Goal: Transaction & Acquisition: Purchase product/service

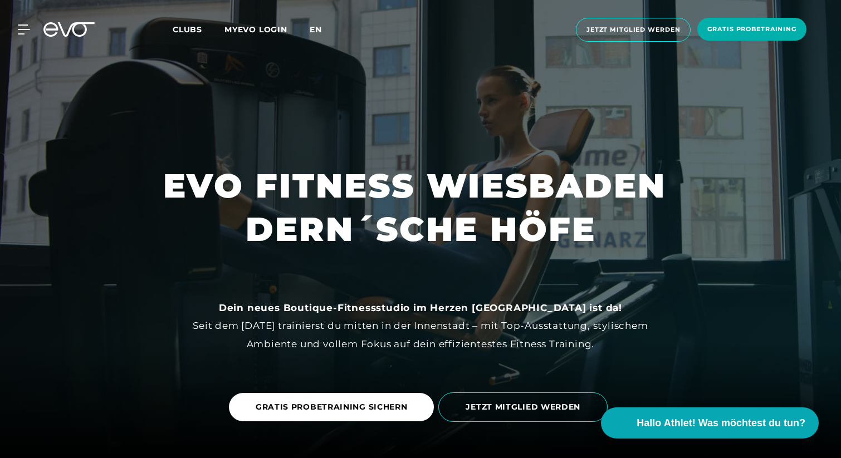
click at [315, 30] on span "en" at bounding box center [316, 29] width 12 height 10
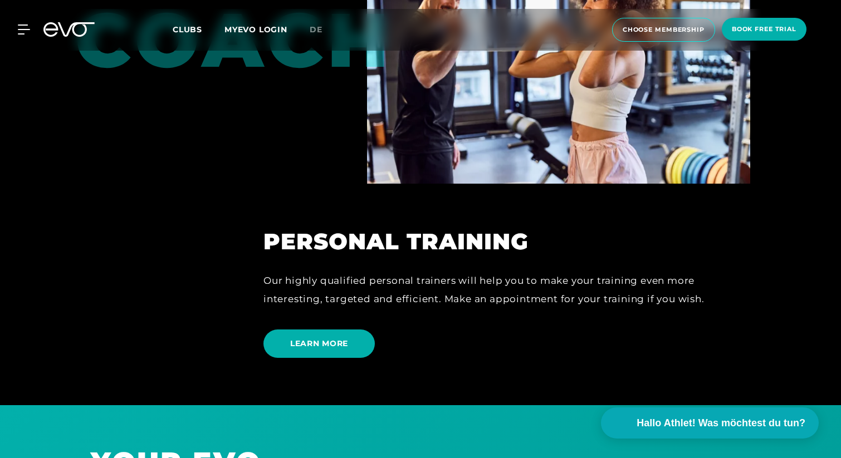
scroll to position [2768, 0]
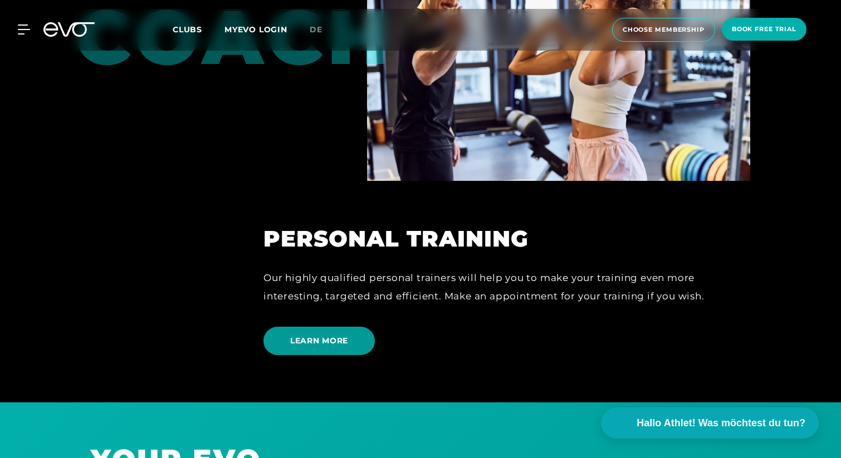
click at [325, 335] on span "LEARN MORE" at bounding box center [318, 341] width 111 height 28
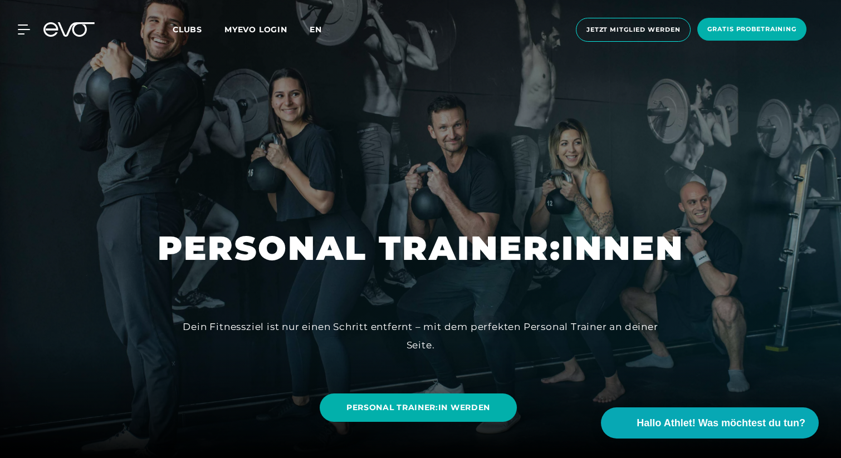
click at [320, 30] on span "en" at bounding box center [316, 29] width 12 height 10
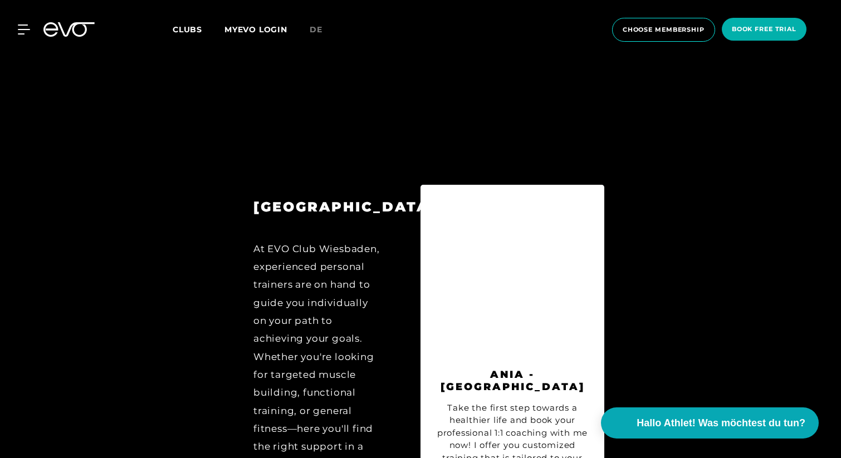
scroll to position [5049, 0]
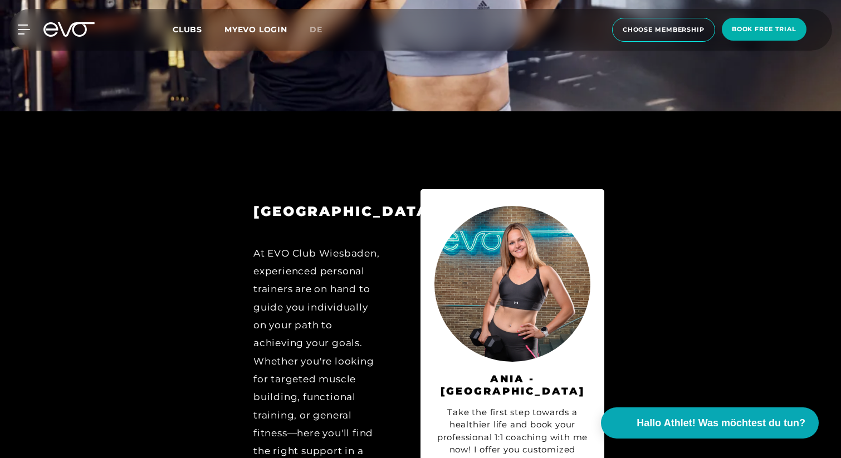
drag, startPoint x: 556, startPoint y: 407, endPoint x: 521, endPoint y: 409, distance: 35.1
copy div "aniaque"
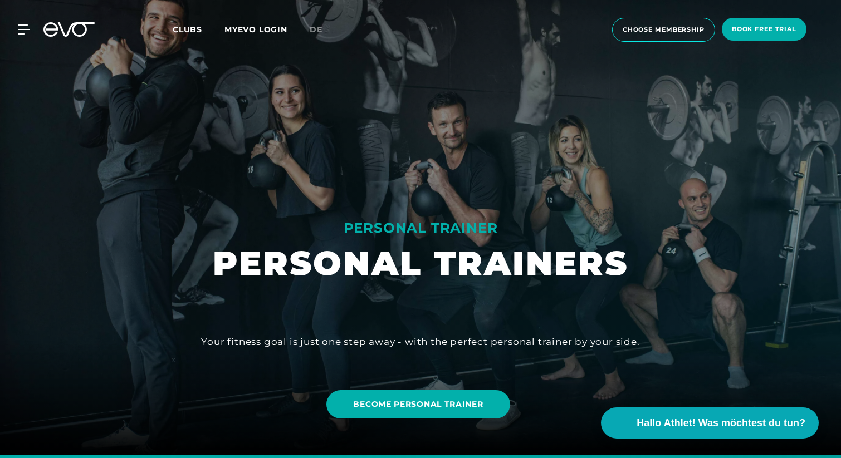
scroll to position [0, 0]
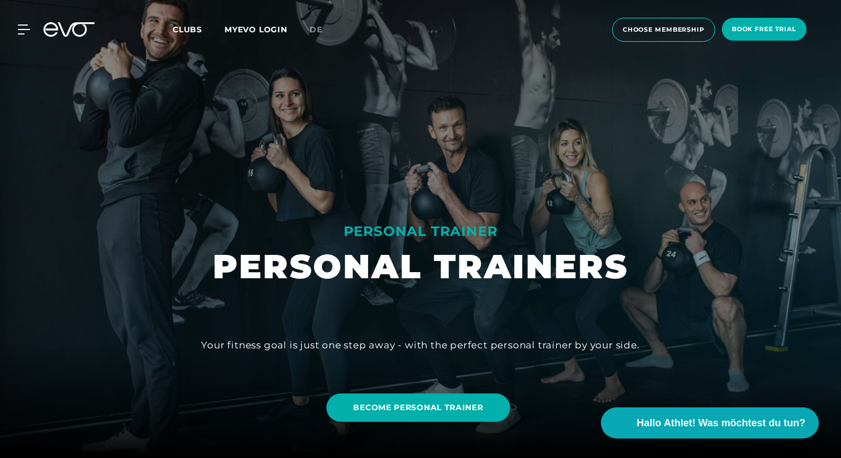
click at [191, 33] on span "Clubs" at bounding box center [188, 29] width 30 height 10
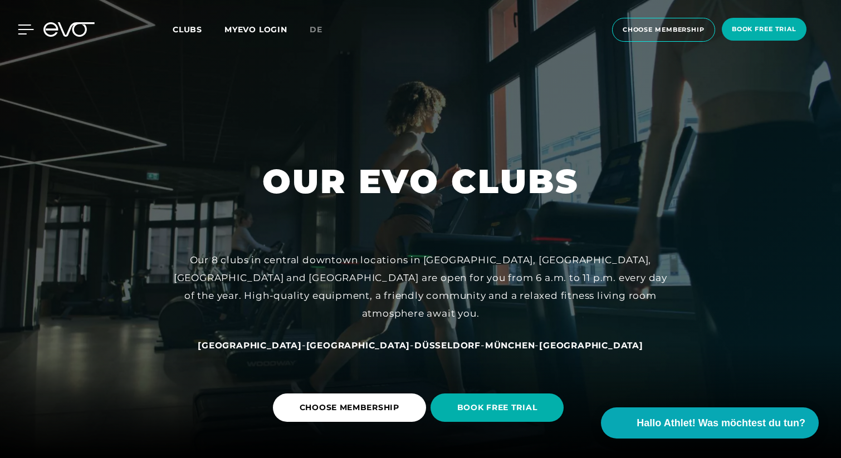
click at [17, 32] on div at bounding box center [17, 29] width 33 height 10
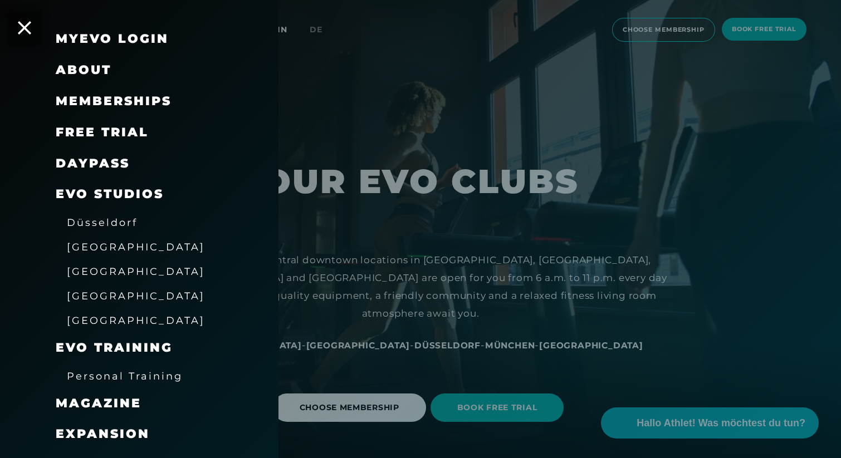
scroll to position [40, 0]
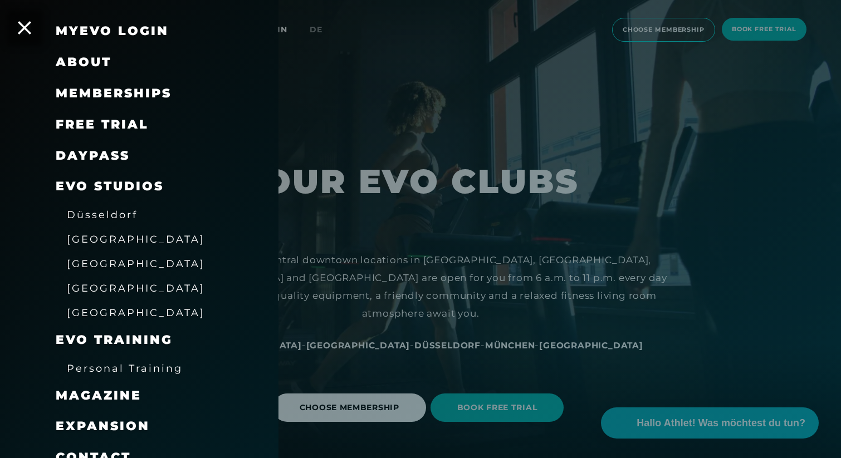
click at [89, 311] on span "[GEOGRAPHIC_DATA]" at bounding box center [136, 313] width 138 height 12
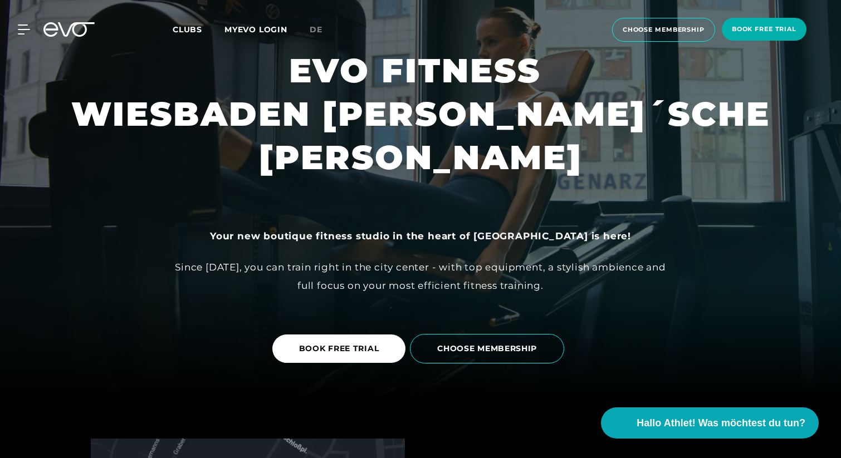
scroll to position [22, 0]
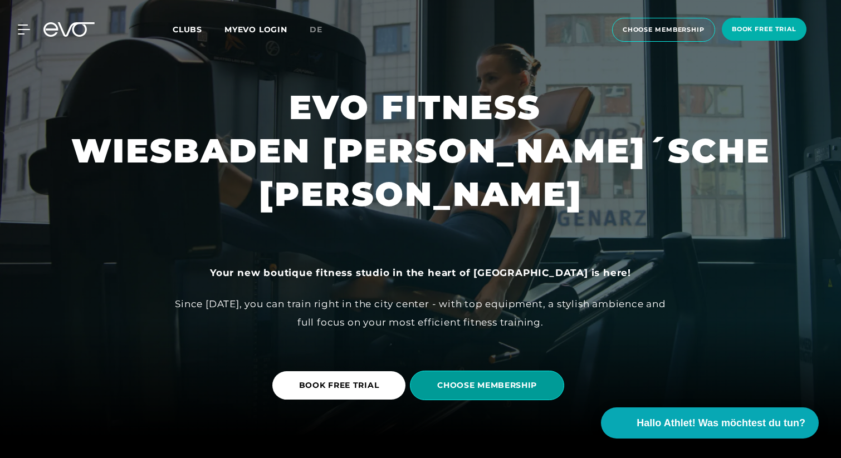
click at [451, 378] on span "CHOOSE MEMBERSHIP" at bounding box center [487, 386] width 154 height 30
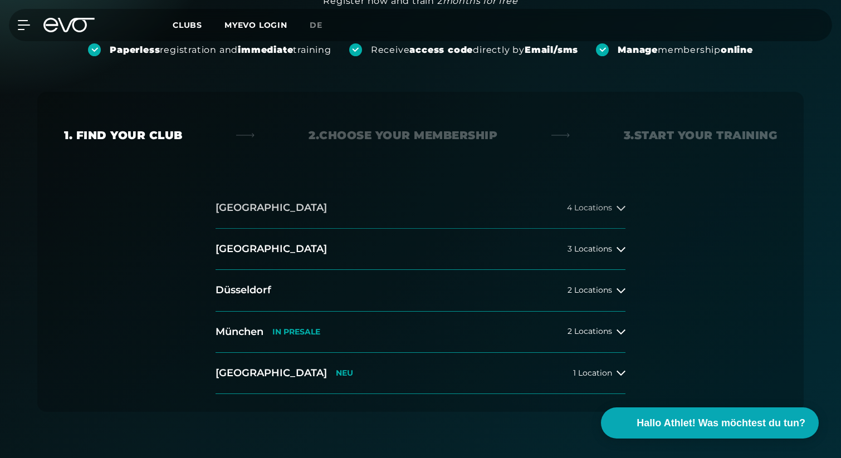
scroll to position [241, 0]
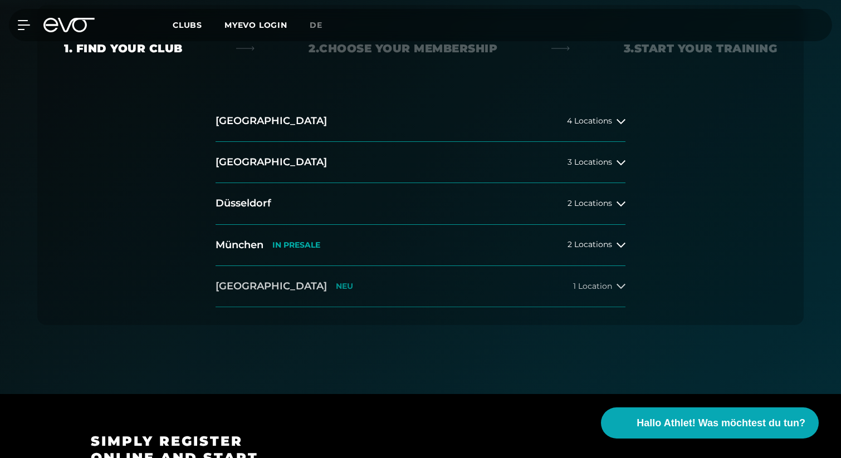
click at [598, 291] on button "[GEOGRAPHIC_DATA] NEU 1 Location" at bounding box center [420, 286] width 410 height 41
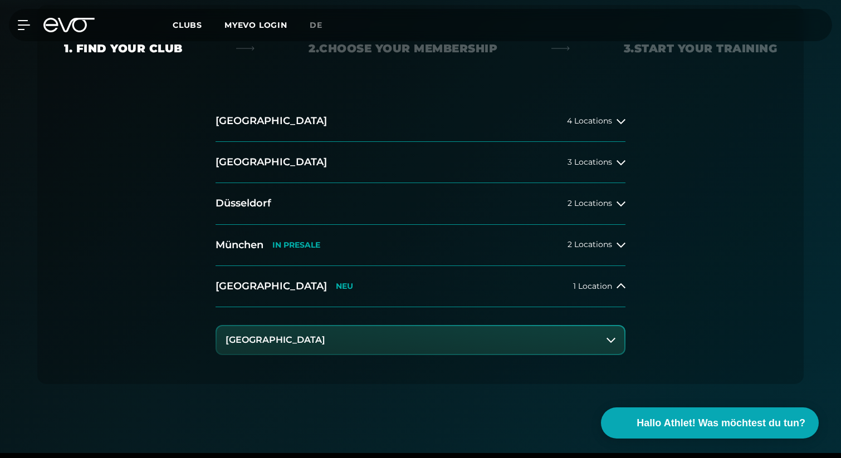
click at [585, 342] on button "[GEOGRAPHIC_DATA]" at bounding box center [421, 340] width 408 height 28
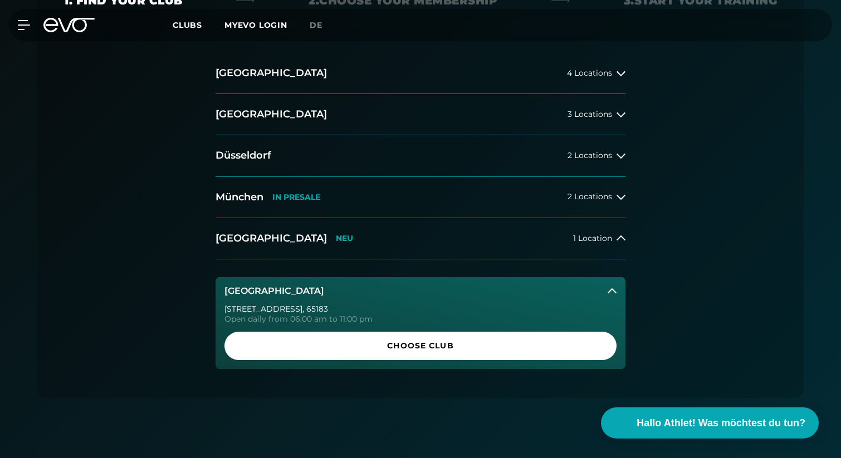
scroll to position [290, 0]
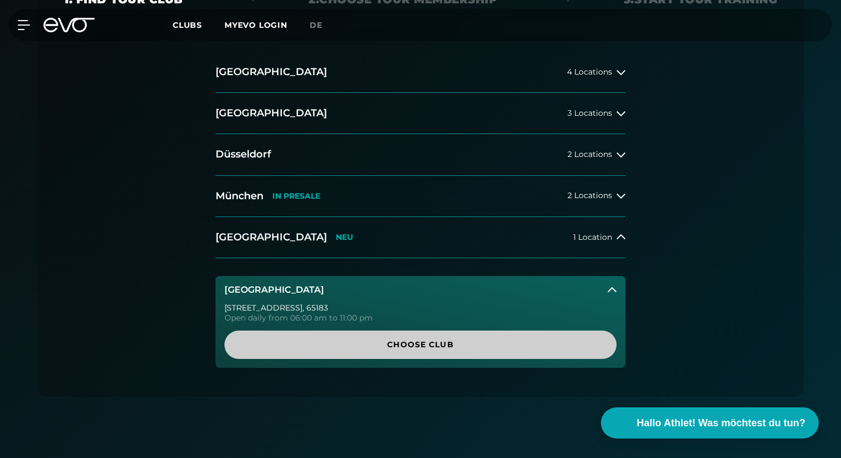
click at [449, 342] on span "Choose Club" at bounding box center [420, 345] width 338 height 12
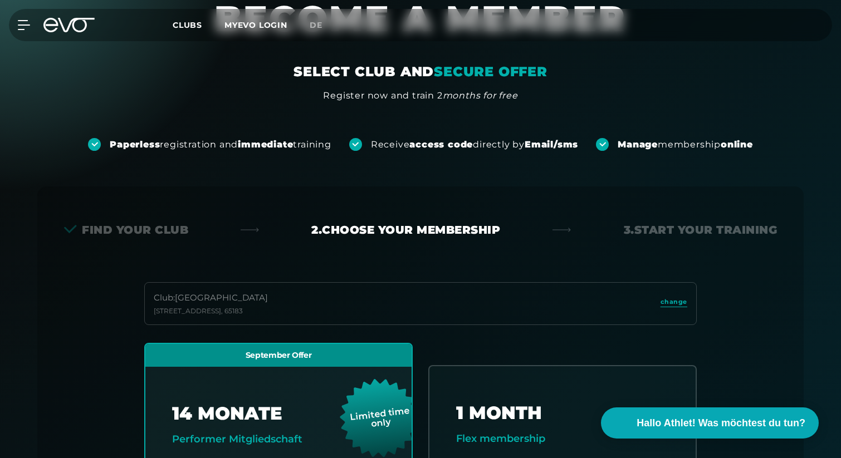
scroll to position [0, 0]
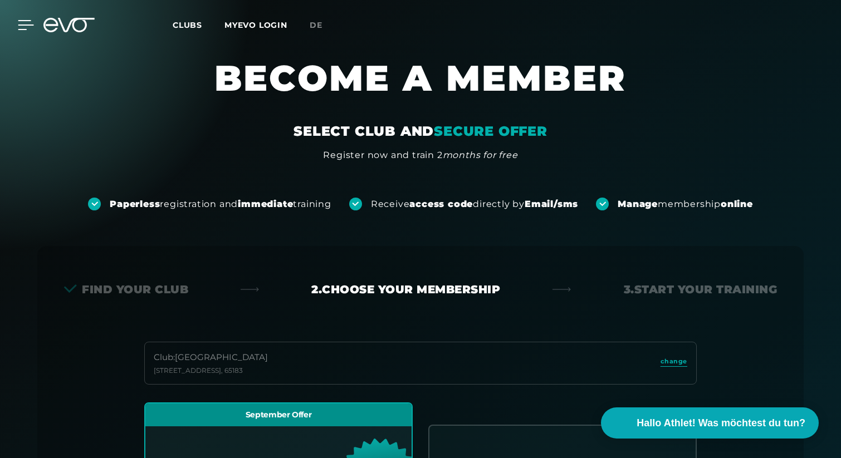
click at [19, 27] on icon at bounding box center [26, 25] width 16 height 10
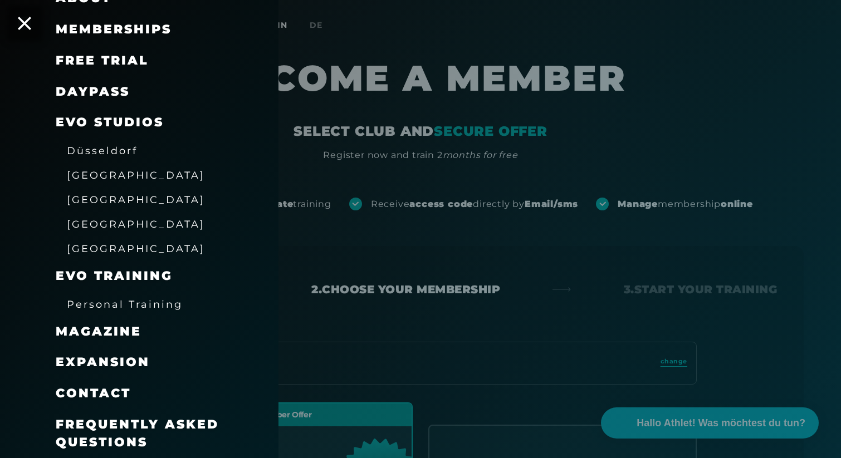
scroll to position [104, 0]
click at [154, 305] on span "Personal Training" at bounding box center [125, 304] width 116 height 12
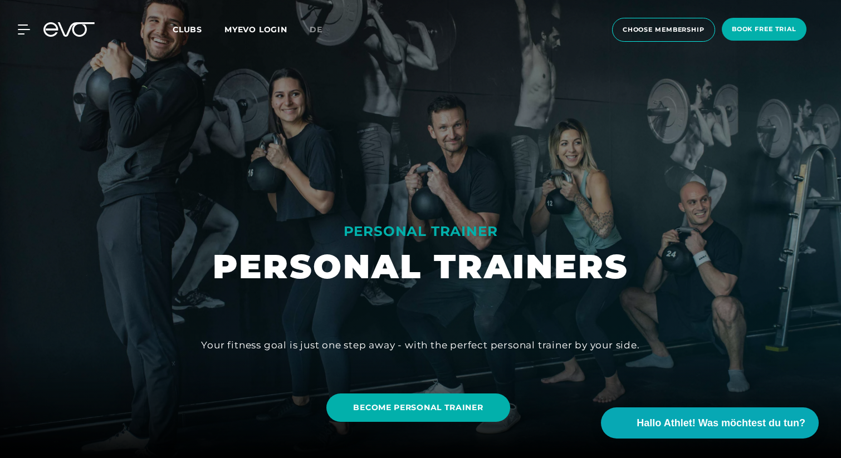
click at [13, 45] on div "MyEVO Login About Memberships free trial DAYPASS EVO Studios [GEOGRAPHIC_DATA] …" at bounding box center [420, 30] width 836 height 42
click at [18, 25] on icon at bounding box center [26, 29] width 16 height 10
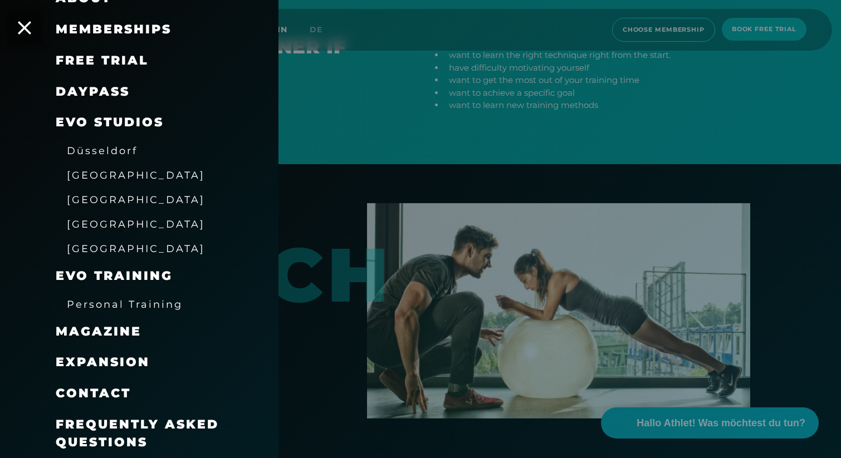
scroll to position [459, 0]
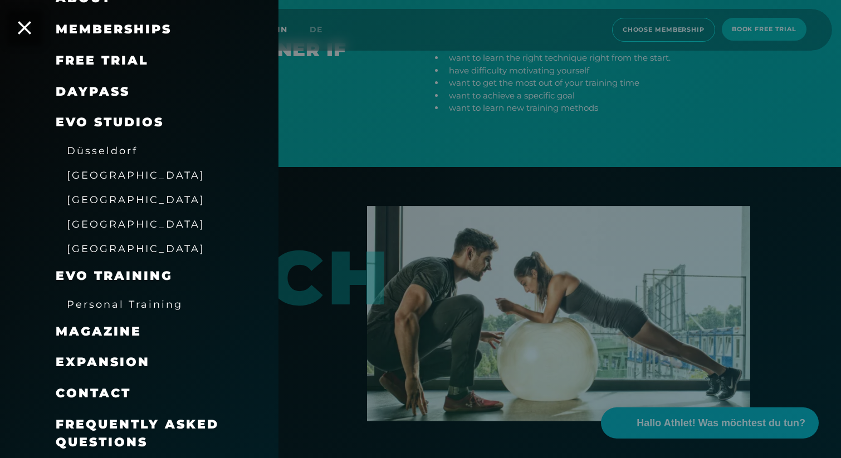
click at [95, 403] on div "Contact" at bounding box center [153, 393] width 195 height 31
click at [95, 399] on span "Contact" at bounding box center [93, 393] width 75 height 15
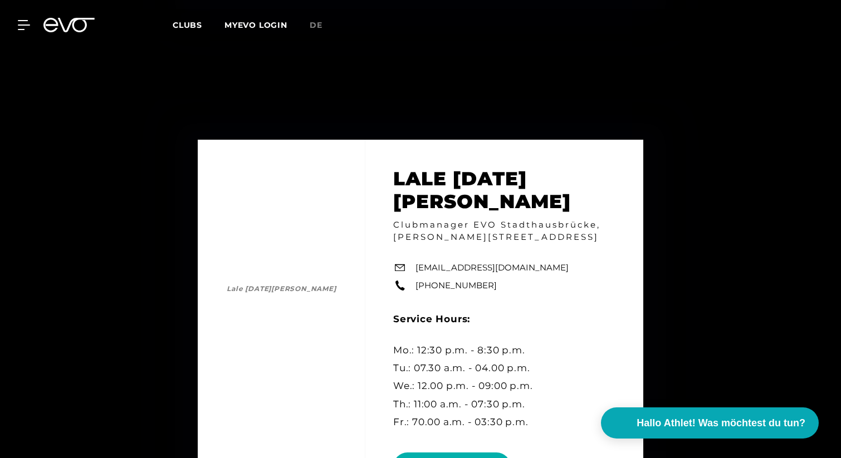
scroll to position [5049, 0]
